Goal: Navigation & Orientation: Find specific page/section

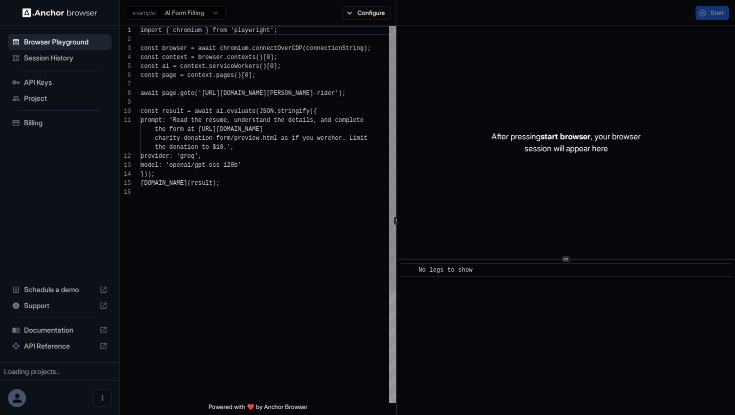
scroll to position [90, 0]
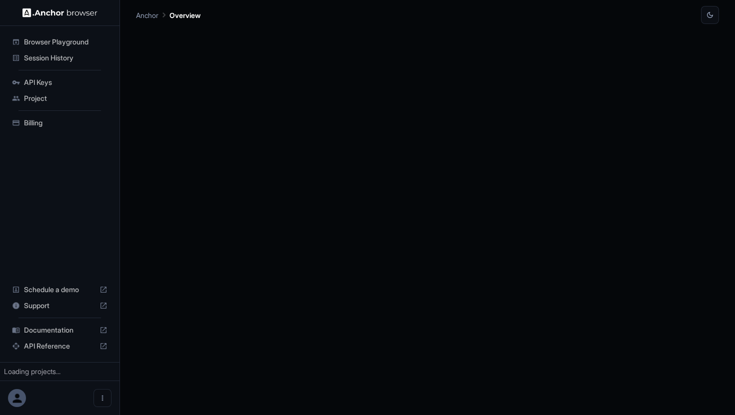
click at [45, 86] on span "API Keys" at bounding box center [65, 82] width 83 height 10
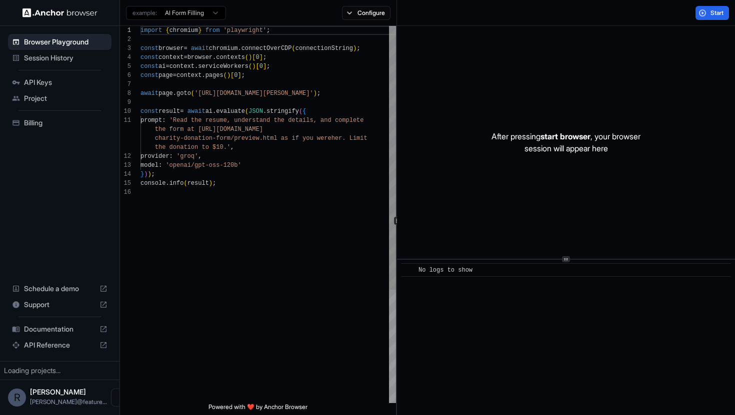
scroll to position [90, 0]
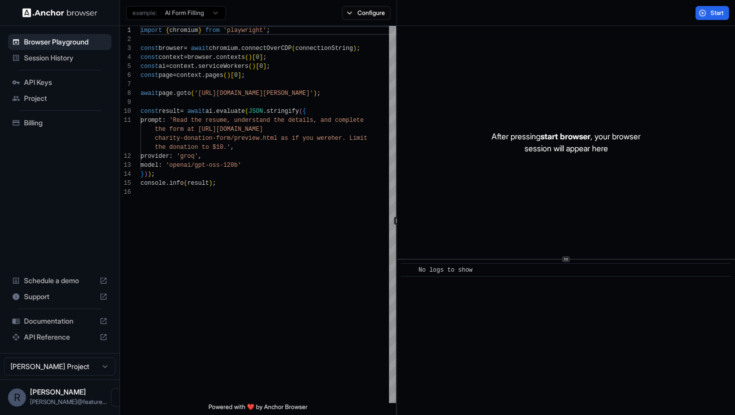
click at [59, 57] on span "Session History" at bounding box center [65, 58] width 83 height 10
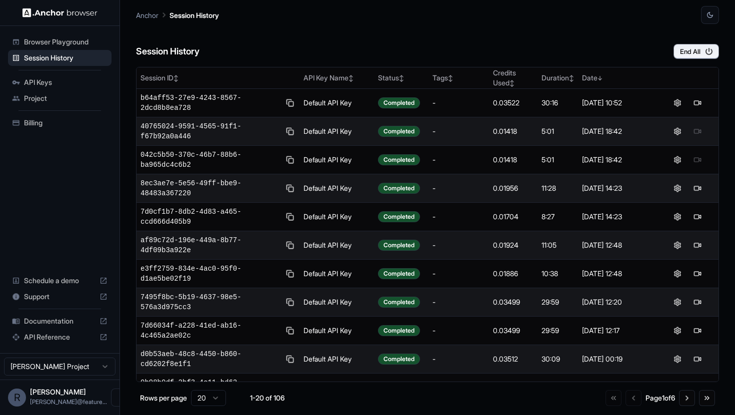
click at [76, 85] on span "API Keys" at bounding box center [65, 82] width 83 height 10
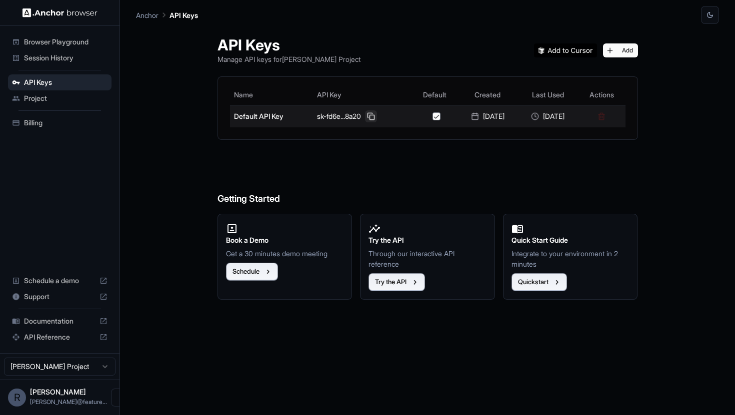
click at [365, 113] on button at bounding box center [371, 116] width 12 height 12
